Goal: Book appointment/travel/reservation

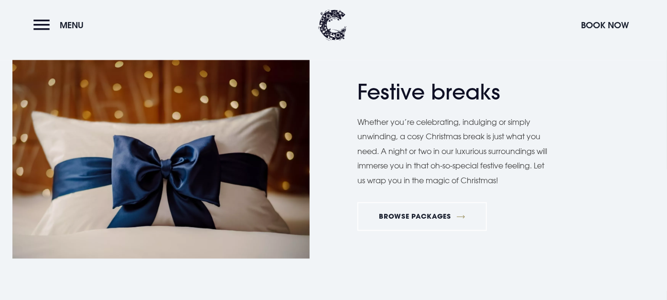
scroll to position [1174, 0]
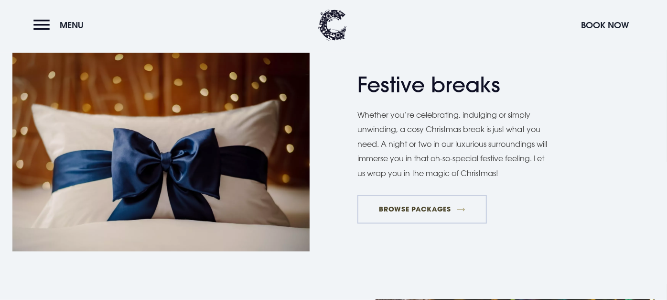
click at [418, 206] on link "BROWSE PACKAGES" at bounding box center [422, 209] width 130 height 29
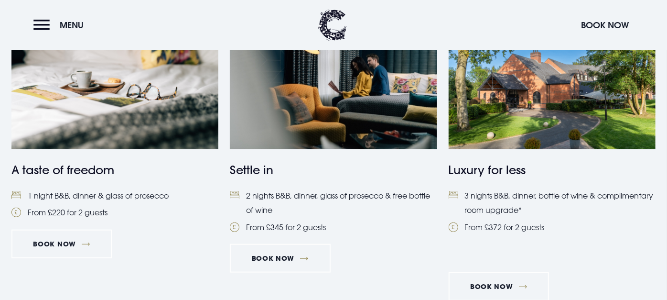
scroll to position [453, 0]
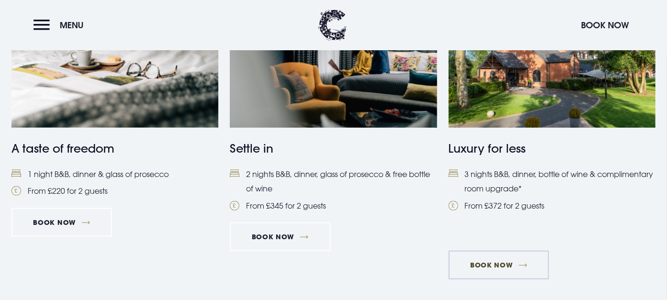
click at [494, 263] on link "Book Now" at bounding box center [499, 264] width 100 height 29
click at [519, 266] on link "Book Now" at bounding box center [499, 264] width 100 height 29
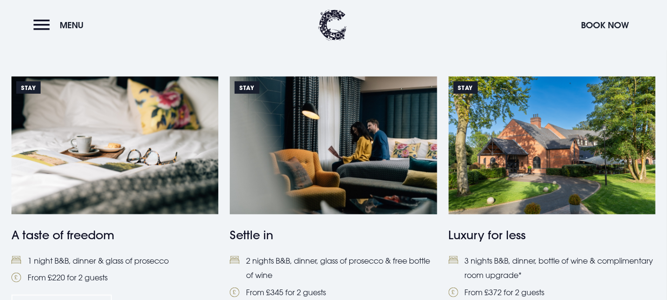
scroll to position [371, 0]
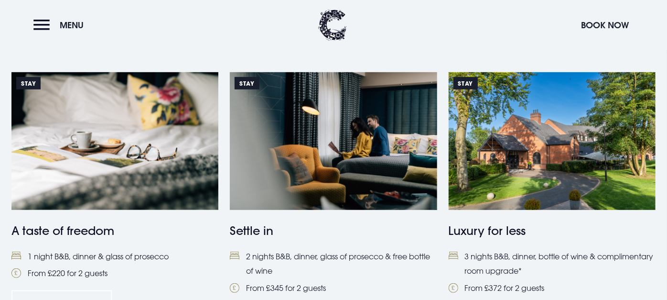
click at [110, 142] on img at bounding box center [114, 141] width 207 height 138
click at [110, 161] on img at bounding box center [114, 141] width 207 height 138
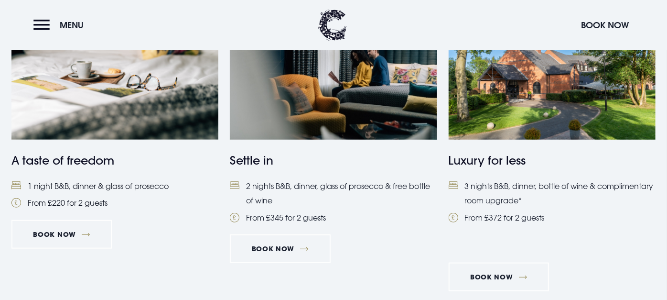
scroll to position [463, 0]
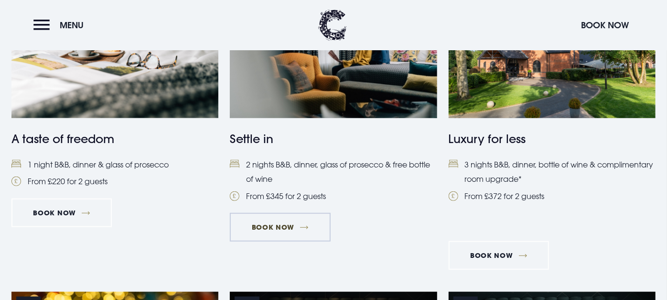
click at [274, 221] on link "Book Now" at bounding box center [280, 227] width 100 height 29
click at [74, 168] on li "1 night B&B, dinner & glass of prosecco" at bounding box center [114, 164] width 207 height 14
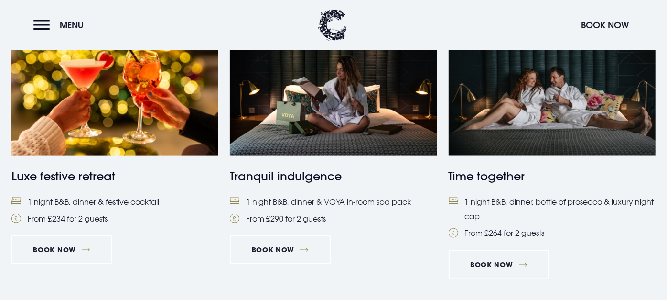
scroll to position [770, 0]
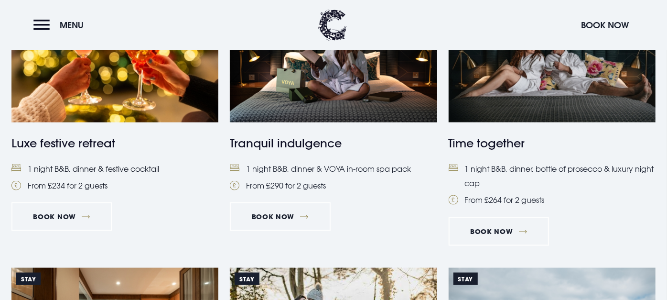
click at [110, 79] on img at bounding box center [114, 53] width 207 height 138
click at [86, 158] on link "Stay Luxe festive retreat 1 night B&B, dinner & festive cocktail From £234 for …" at bounding box center [114, 88] width 207 height 208
click at [52, 214] on link "Book Now" at bounding box center [61, 216] width 100 height 29
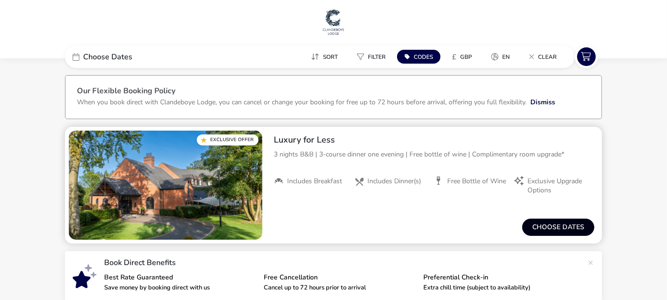
click at [562, 228] on button "Choose dates" at bounding box center [558, 226] width 72 height 17
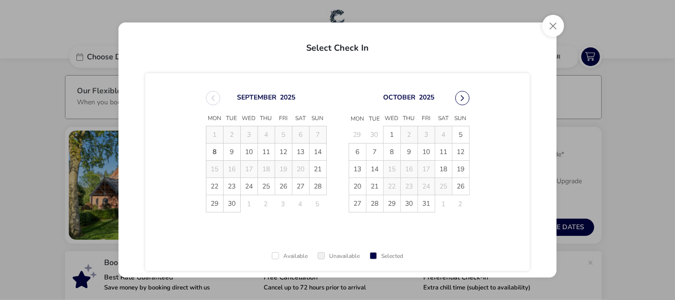
click at [459, 95] on button "Next Month" at bounding box center [462, 98] width 14 height 14
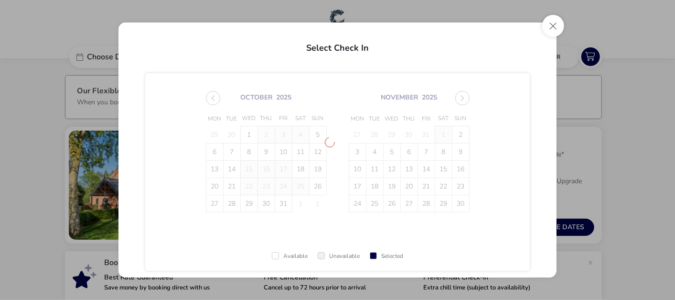
click at [459, 95] on span "October 2025 Mon Tue Wed Thu Fri Sat Sun 29 30 1 2 3 4 5 6 7 8 9 10 11 12 13 14…" at bounding box center [337, 151] width 281 height 144
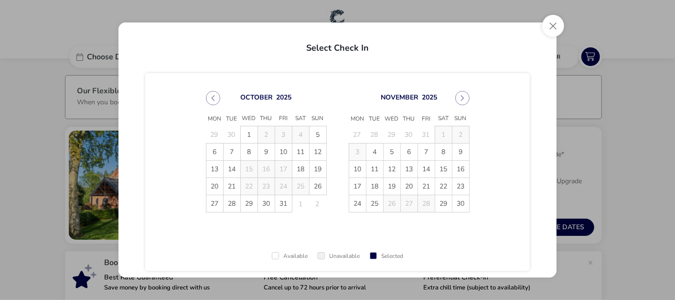
click at [459, 96] on button "Next Month" at bounding box center [462, 98] width 14 height 14
click at [554, 29] on button "Close" at bounding box center [553, 26] width 22 height 22
